Goal: Task Accomplishment & Management: Complete application form

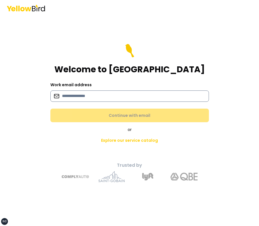
click at [83, 96] on input at bounding box center [129, 95] width 159 height 11
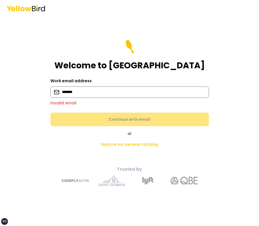
type input "**********"
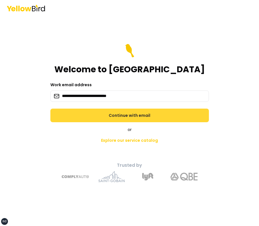
click at [111, 111] on button "Continue with email" at bounding box center [129, 116] width 159 height 14
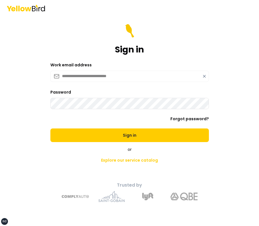
click at [50, 128] on button "Sign in" at bounding box center [129, 135] width 159 height 14
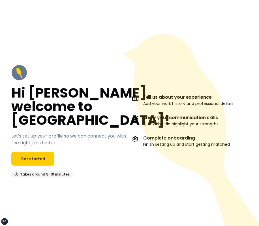
click at [165, 54] on icon at bounding box center [192, 138] width 140 height 208
click at [145, 54] on icon at bounding box center [192, 138] width 140 height 208
click at [235, 56] on icon at bounding box center [190, 130] width 137 height 192
click at [231, 51] on icon at bounding box center [190, 130] width 137 height 192
click at [175, 65] on icon at bounding box center [192, 138] width 140 height 208
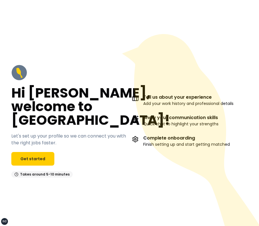
click at [143, 77] on icon at bounding box center [192, 138] width 140 height 208
click at [36, 150] on div "Hi David, welcome to YellowBird! Let's set up your profile so we can connect yo…" at bounding box center [69, 121] width 116 height 113
click at [33, 156] on link "Get started" at bounding box center [32, 159] width 43 height 14
click at [37, 160] on link "Get started" at bounding box center [32, 159] width 43 height 14
click at [40, 160] on link "Get started" at bounding box center [32, 159] width 43 height 14
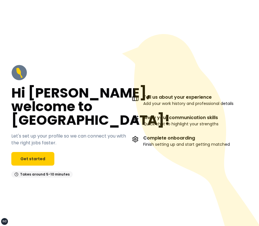
click at [92, 87] on h2 "Hi [PERSON_NAME], welcome to [GEOGRAPHIC_DATA]!" at bounding box center [90, 106] width 159 height 41
click at [145, 85] on icon at bounding box center [192, 138] width 140 height 208
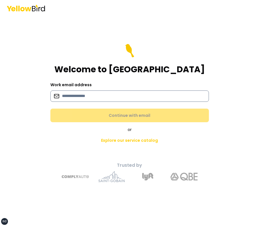
click at [88, 98] on input at bounding box center [129, 95] width 159 height 11
type input "**********"
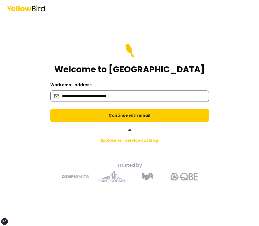
click at [50, 109] on button "Continue with email" at bounding box center [129, 116] width 159 height 14
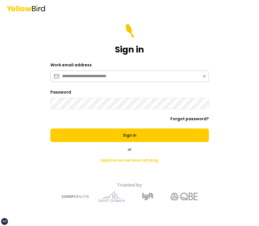
click at [50, 128] on button "Sign in" at bounding box center [129, 135] width 159 height 14
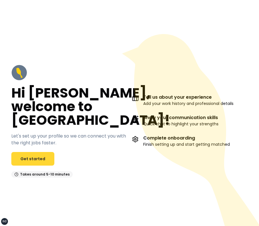
click at [34, 160] on link "Get started" at bounding box center [32, 159] width 43 height 14
click at [201, 48] on icon at bounding box center [190, 130] width 137 height 192
click at [166, 58] on icon at bounding box center [192, 138] width 140 height 208
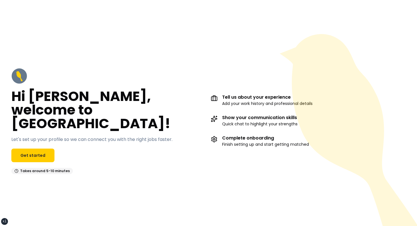
click at [178, 73] on div "Hi David, welcome to YellowBird! Let's set up your profile so we can connect yo…" at bounding box center [208, 121] width 417 height 129
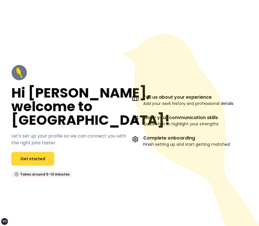
click at [30, 161] on link "Get started" at bounding box center [32, 159] width 43 height 14
click at [94, 66] on div "Hi David, welcome to YellowBird! Let's set up your profile so we can connect yo…" at bounding box center [69, 121] width 116 height 113
